Goal: Information Seeking & Learning: Learn about a topic

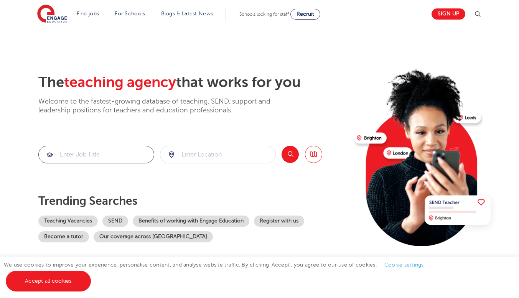
click at [109, 153] on input "search" at bounding box center [96, 154] width 115 height 17
click at [287, 221] on link "Register with us" at bounding box center [279, 221] width 50 height 11
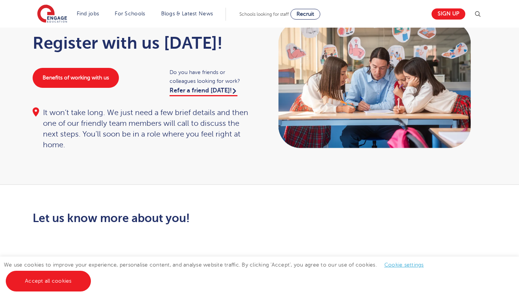
scroll to position [51, 0]
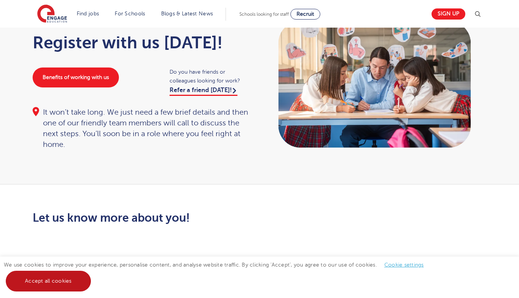
click at [67, 276] on link "Accept all cookies" at bounding box center [48, 281] width 85 height 21
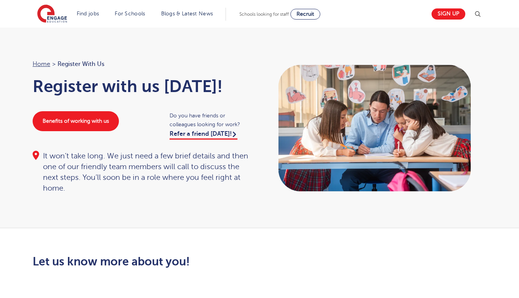
scroll to position [0, 0]
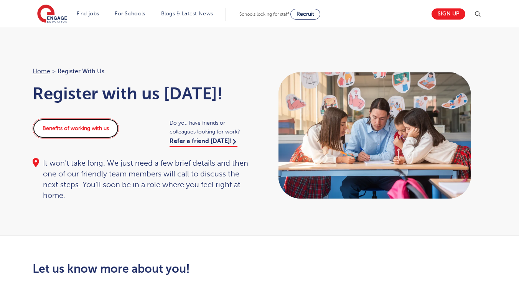
click at [78, 131] on link "Benefits of working with us" at bounding box center [76, 129] width 86 height 20
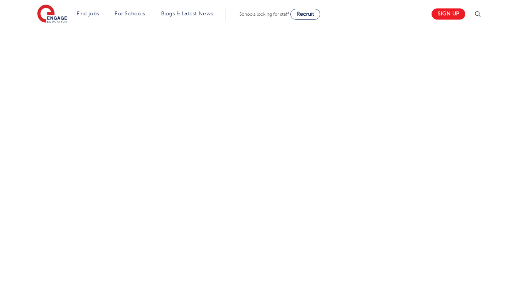
scroll to position [281, 0]
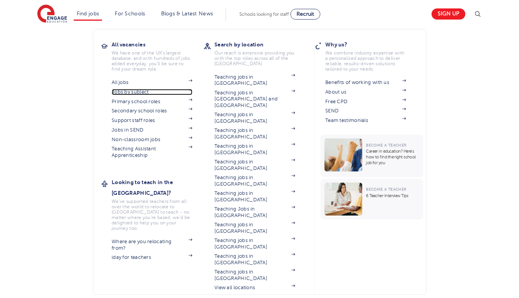
click at [147, 91] on link "Jobs by subject" at bounding box center [152, 92] width 81 height 6
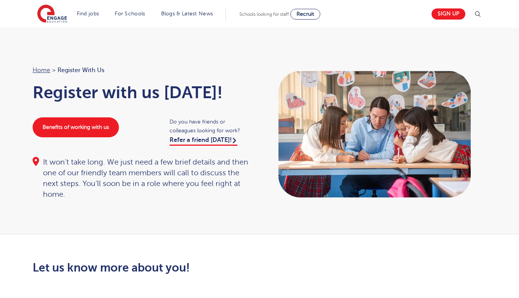
scroll to position [0, 0]
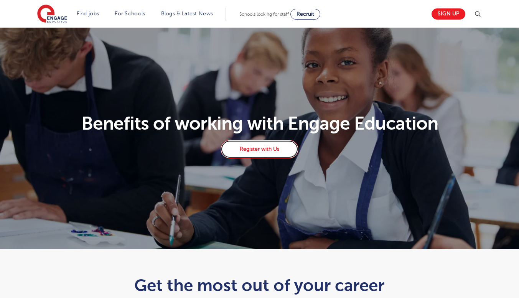
click at [256, 150] on link "Register with Us" at bounding box center [260, 149] width 78 height 18
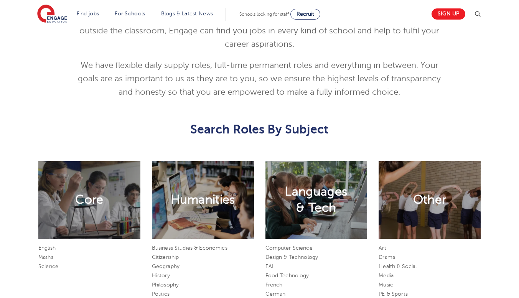
scroll to position [358, 0]
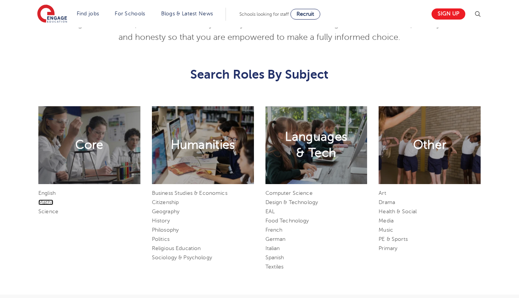
click at [47, 202] on link "Maths" at bounding box center [45, 203] width 15 height 6
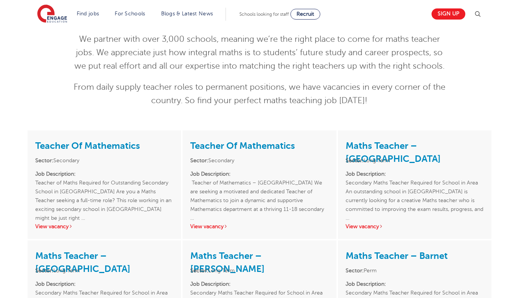
scroll to position [154, 0]
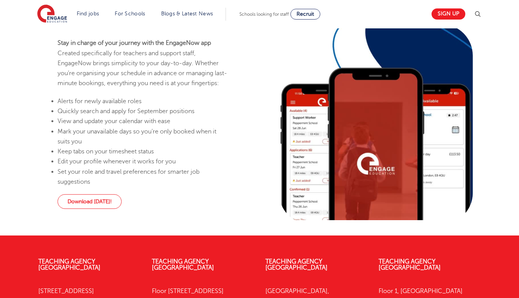
scroll to position [461, 0]
